Goal: Information Seeking & Learning: Check status

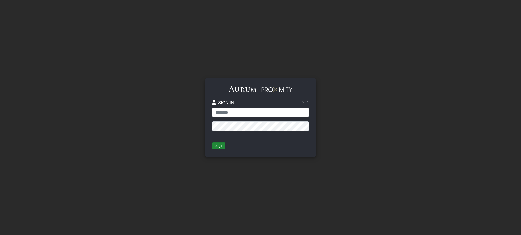
type input "**********"
click at [222, 144] on button "Login" at bounding box center [218, 146] width 13 height 7
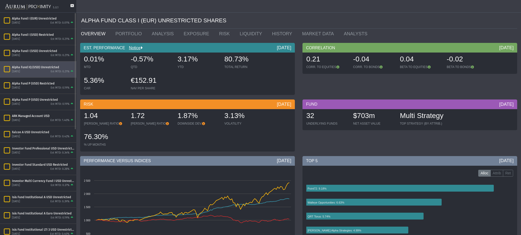
click at [28, 66] on div "Alpha Fund IQ (USD) Unrestricted" at bounding box center [43, 67] width 62 height 4
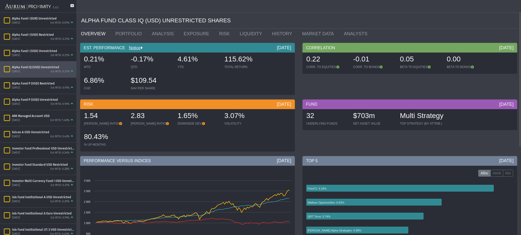
click at [79, 59] on div "EST. PERFORMANCE Notice [DATE] 0.21% MTD -0.17% QTD 4.61% YTD 115.62% TOTAL RET…" at bounding box center [187, 70] width 222 height 55
drag, startPoint x: 82, startPoint y: 59, endPoint x: 107, endPoint y: 58, distance: 24.9
click at [107, 58] on div "0.21% MTD" at bounding box center [105, 62] width 46 height 18
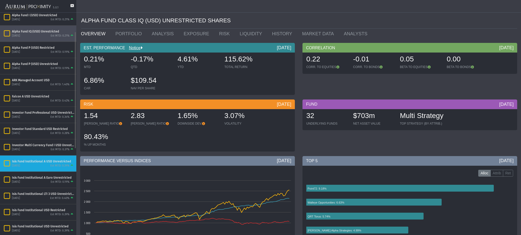
click at [40, 168] on div "[DATE] Est MTD: 0.39%" at bounding box center [43, 166] width 62 height 5
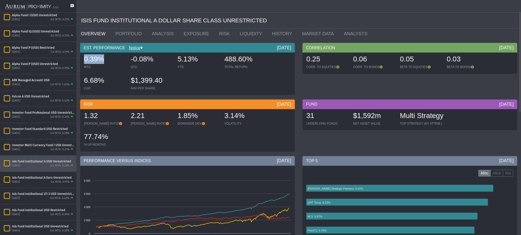
drag, startPoint x: 101, startPoint y: 64, endPoint x: 82, endPoint y: 63, distance: 19.6
click at [82, 63] on div "0.39% MTD" at bounding box center [105, 62] width 46 height 18
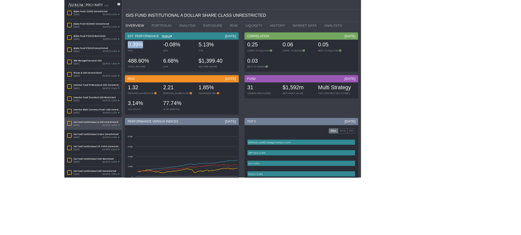
scroll to position [37, 0]
